Goal: Task Accomplishment & Management: Manage account settings

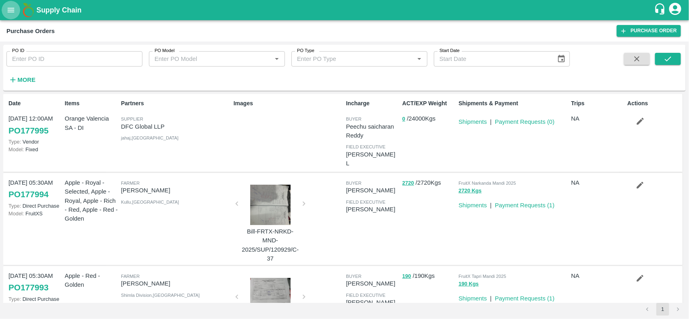
click at [6, 9] on icon "open drawer" at bounding box center [10, 10] width 9 height 9
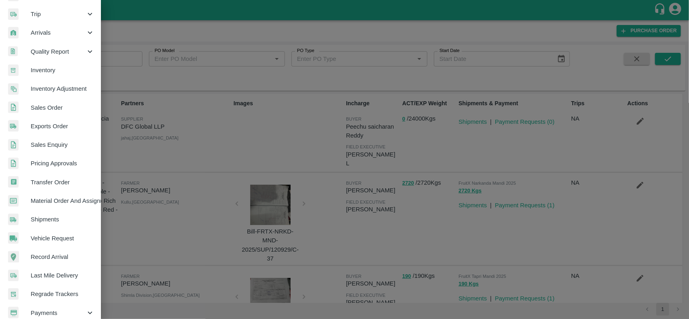
scroll to position [95, 0]
click at [54, 200] on span "Material Order And Assignment" at bounding box center [63, 199] width 64 height 9
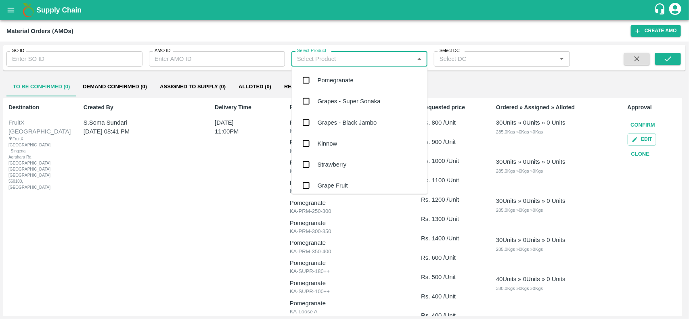
click at [321, 63] on input "Select Product" at bounding box center [353, 59] width 118 height 10
click at [473, 52] on div "Select DC   *" at bounding box center [502, 58] width 136 height 15
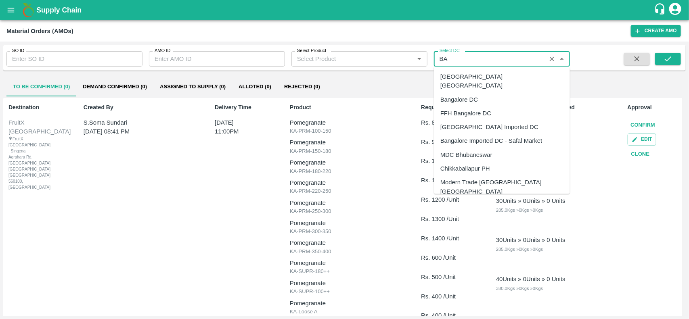
type input "B"
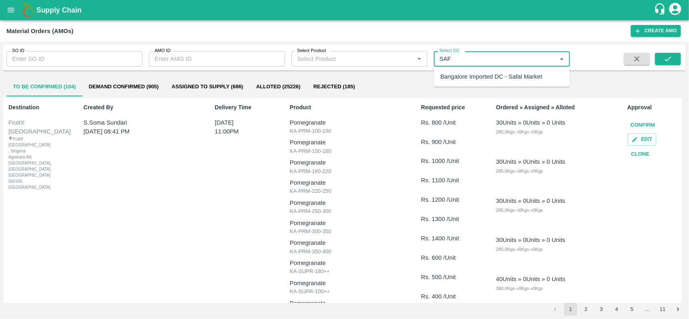
click at [472, 73] on div "Bangalore Imported DC - Safal Market" at bounding box center [491, 76] width 102 height 9
type input "Bangalore Imported DC - Safal Market"
click at [676, 58] on button "submit" at bounding box center [668, 59] width 26 height 12
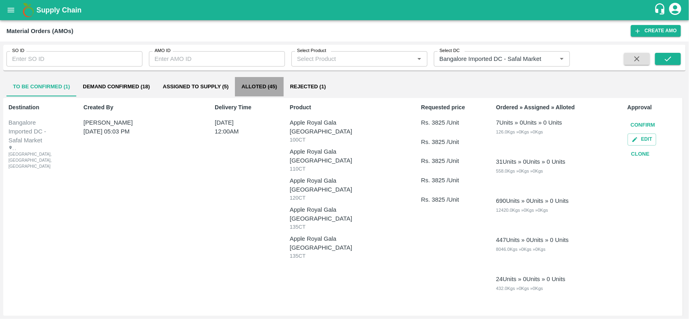
click at [262, 94] on button "Alloted (45)" at bounding box center [259, 86] width 48 height 19
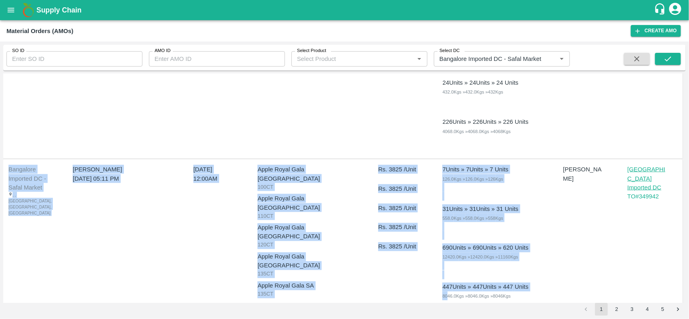
scroll to position [545, 0]
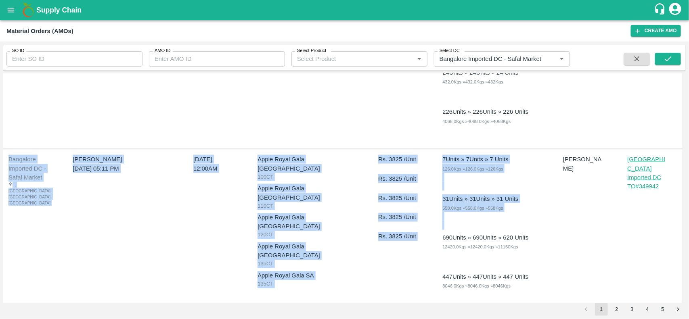
drag, startPoint x: 599, startPoint y: 261, endPoint x: 490, endPoint y: 260, distance: 109.3
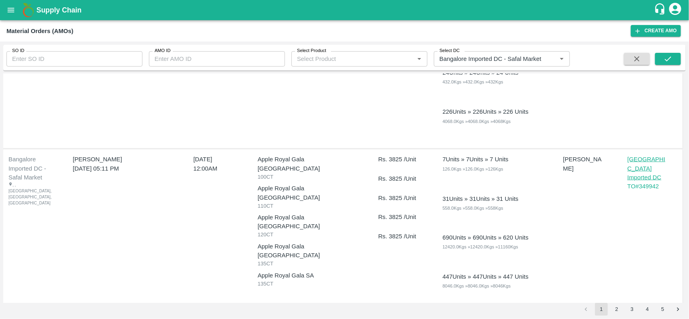
drag, startPoint x: 490, startPoint y: 260, endPoint x: 613, endPoint y: 249, distance: 123.9
click at [613, 249] on div "[PERSON_NAME]" at bounding box center [587, 251] width 56 height 199
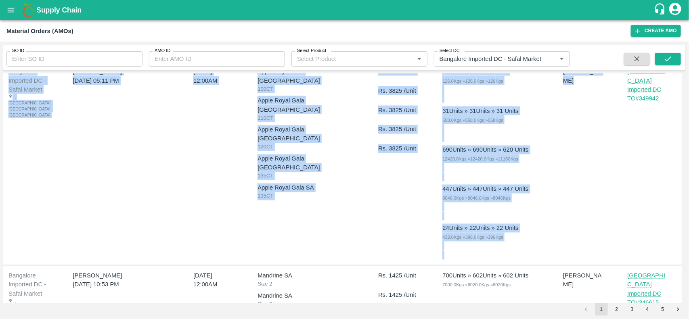
scroll to position [580, 0]
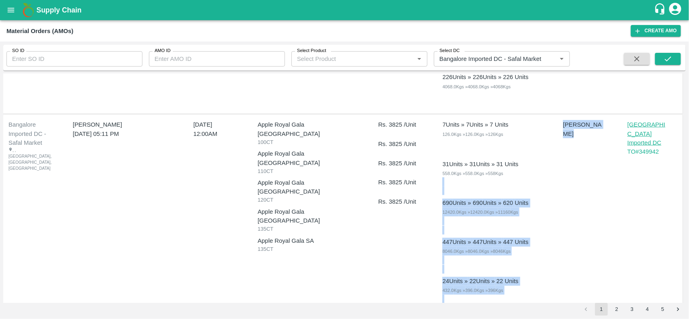
drag, startPoint x: 613, startPoint y: 249, endPoint x: 528, endPoint y: 194, distance: 102.4
click at [528, 194] on div "Bangalore Imported DC - Safal Market , , Bangalore, Karnataka, India Pallav Ban…" at bounding box center [342, 217] width 679 height 204
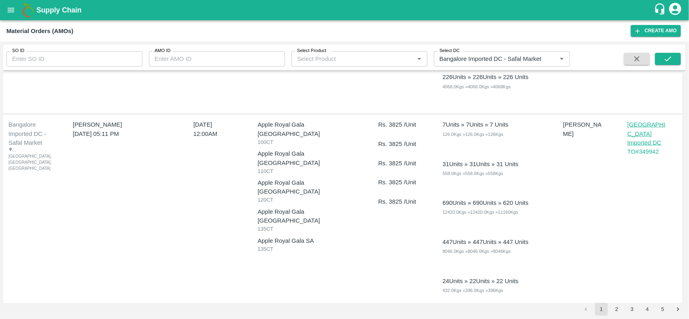
click at [621, 257] on div "Bangalore Imported DC - Safal Market , , Bangalore, Karnataka, India Pallav Ban…" at bounding box center [342, 217] width 679 height 204
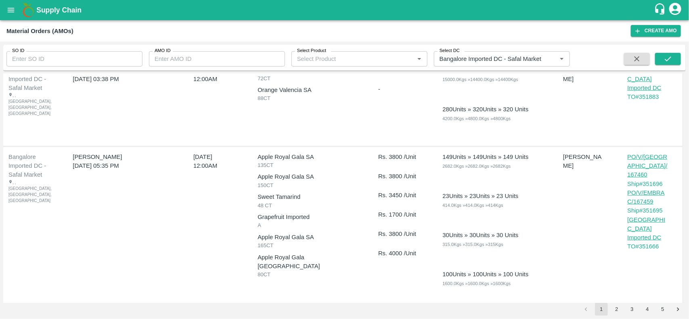
scroll to position [307, 0]
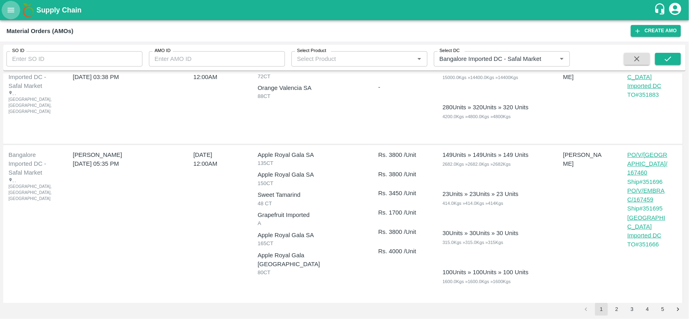
click at [13, 19] on button "open drawer" at bounding box center [11, 10] width 19 height 19
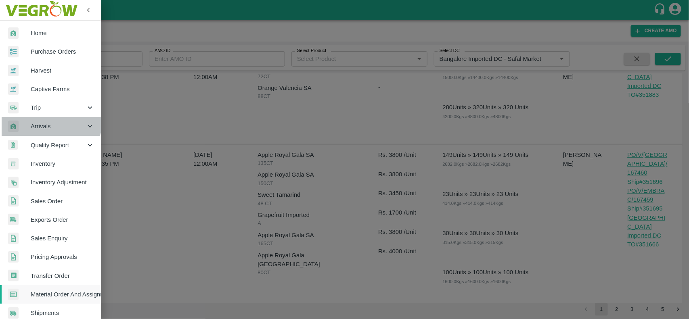
click at [40, 118] on div "Arrivals" at bounding box center [50, 126] width 101 height 19
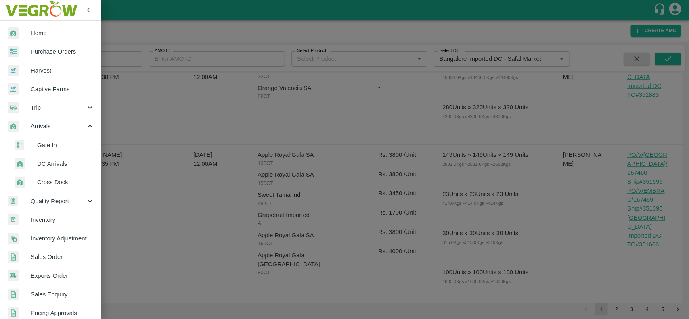
click at [52, 166] on span "DC Arrivals" at bounding box center [65, 163] width 57 height 9
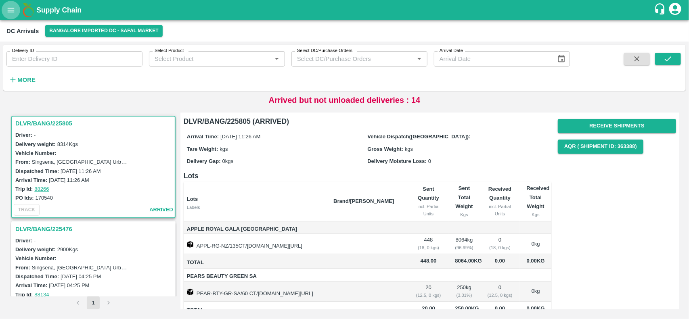
click at [11, 14] on icon "open drawer" at bounding box center [10, 10] width 9 height 9
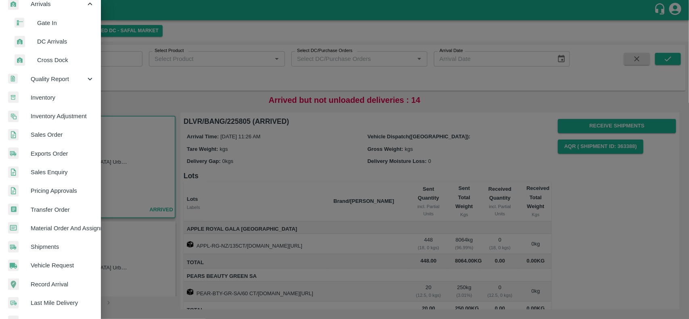
scroll to position [123, 0]
click at [55, 213] on span "Transfer Order" at bounding box center [63, 208] width 64 height 9
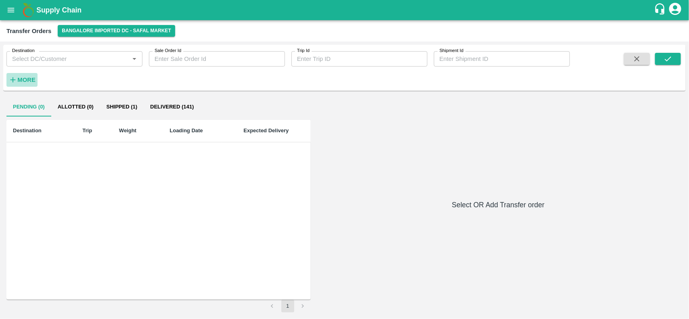
click at [25, 79] on strong "More" at bounding box center [26, 80] width 18 height 6
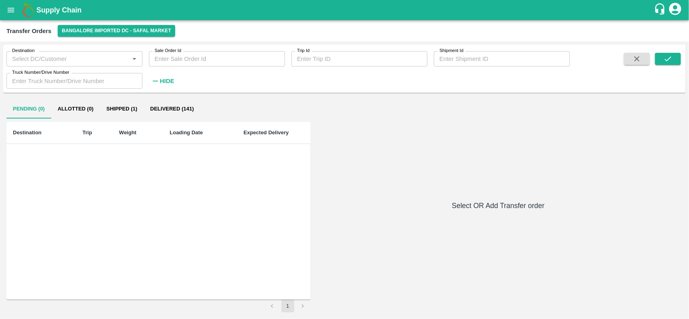
click at [108, 110] on button "Shipped (1)" at bounding box center [122, 108] width 44 height 19
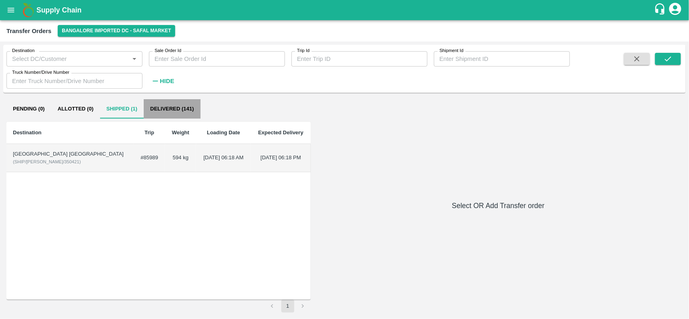
click at [172, 104] on button "Delivered (141)" at bounding box center [172, 108] width 56 height 19
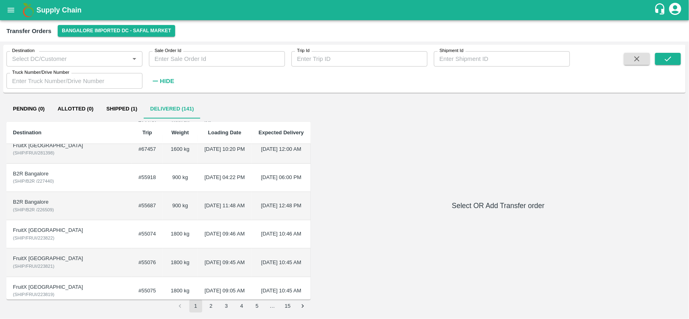
scroll to position [128, 0]
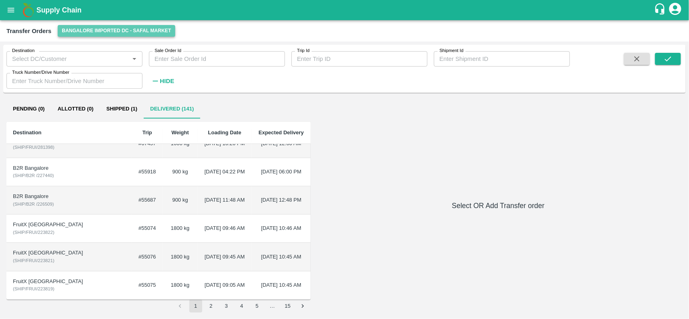
click at [111, 35] on button "Bangalore Imported DC - Safal Market" at bounding box center [116, 31] width 117 height 12
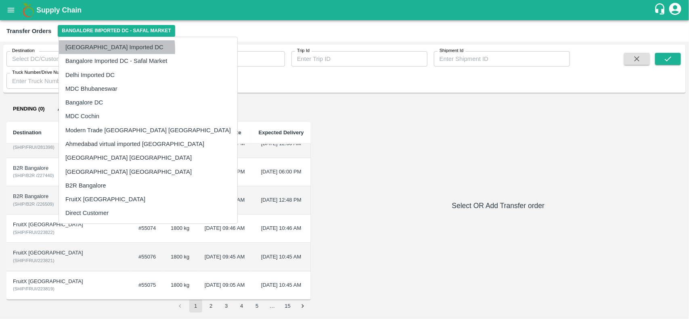
click at [99, 50] on li "[GEOGRAPHIC_DATA] Imported DC" at bounding box center [148, 47] width 178 height 14
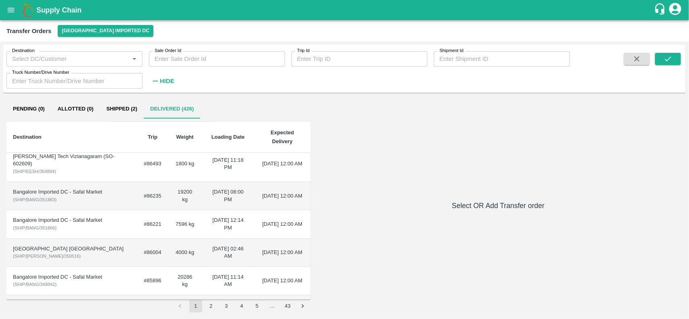
scroll to position [35, 0]
click at [171, 219] on td "7596 kg" at bounding box center [185, 225] width 34 height 28
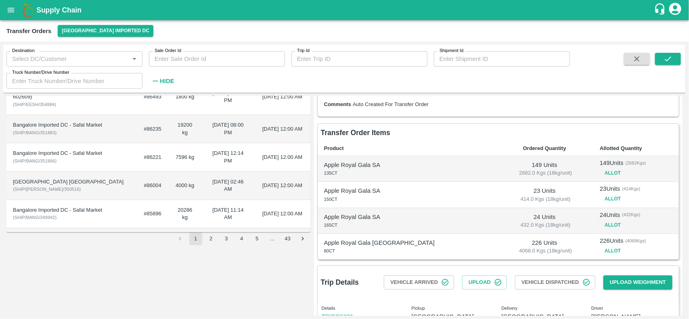
scroll to position [79, 0]
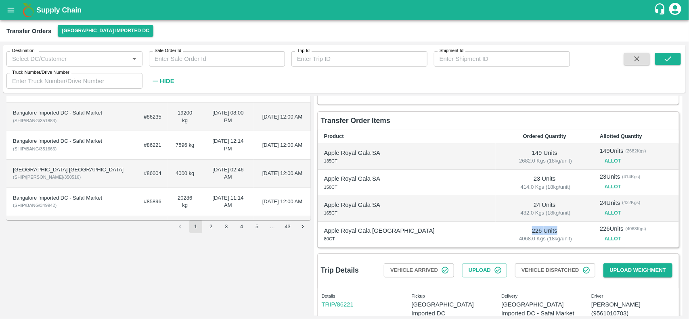
drag, startPoint x: 477, startPoint y: 229, endPoint x: 523, endPoint y: 229, distance: 46.0
click at [523, 229] on p "226 Units" at bounding box center [544, 230] width 85 height 9
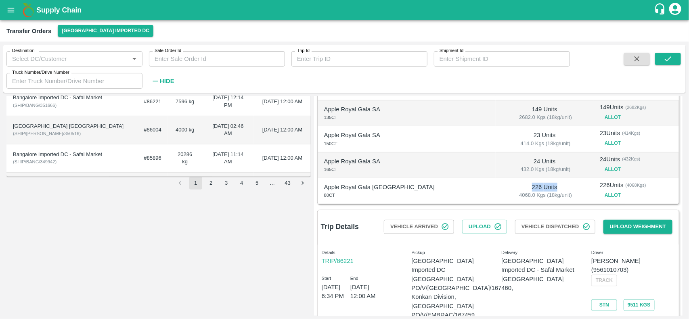
scroll to position [120, 0]
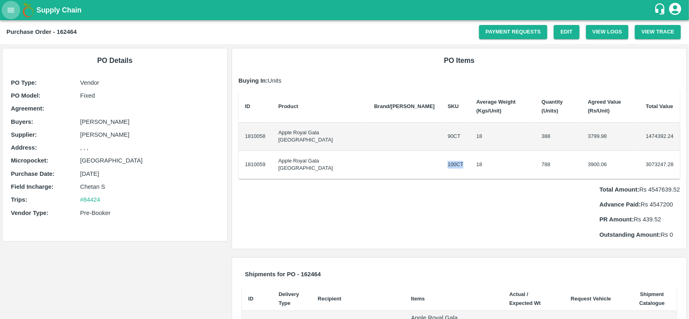
click at [10, 6] on icon "open drawer" at bounding box center [10, 10] width 9 height 9
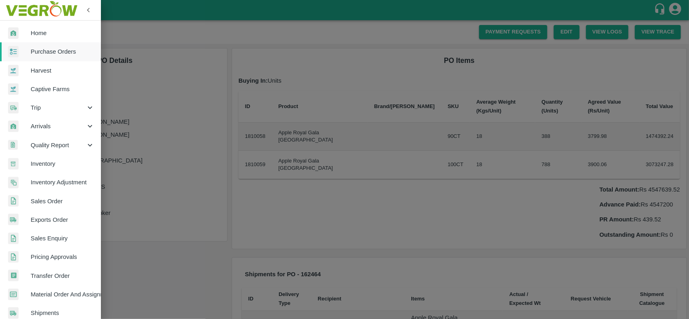
click at [220, 183] on div at bounding box center [344, 159] width 689 height 319
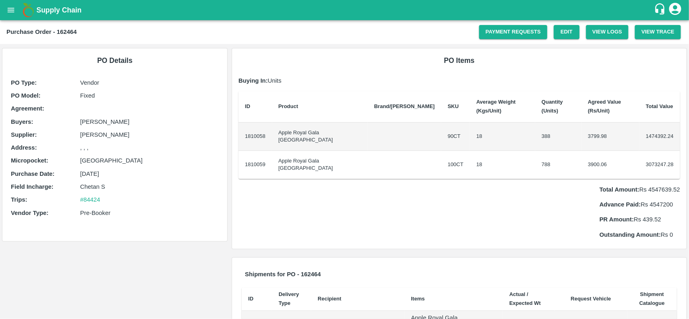
click at [68, 33] on b "Purchase Order - 162464" at bounding box center [41, 32] width 70 height 6
copy b "162464"
